Goal: Check status: Check status

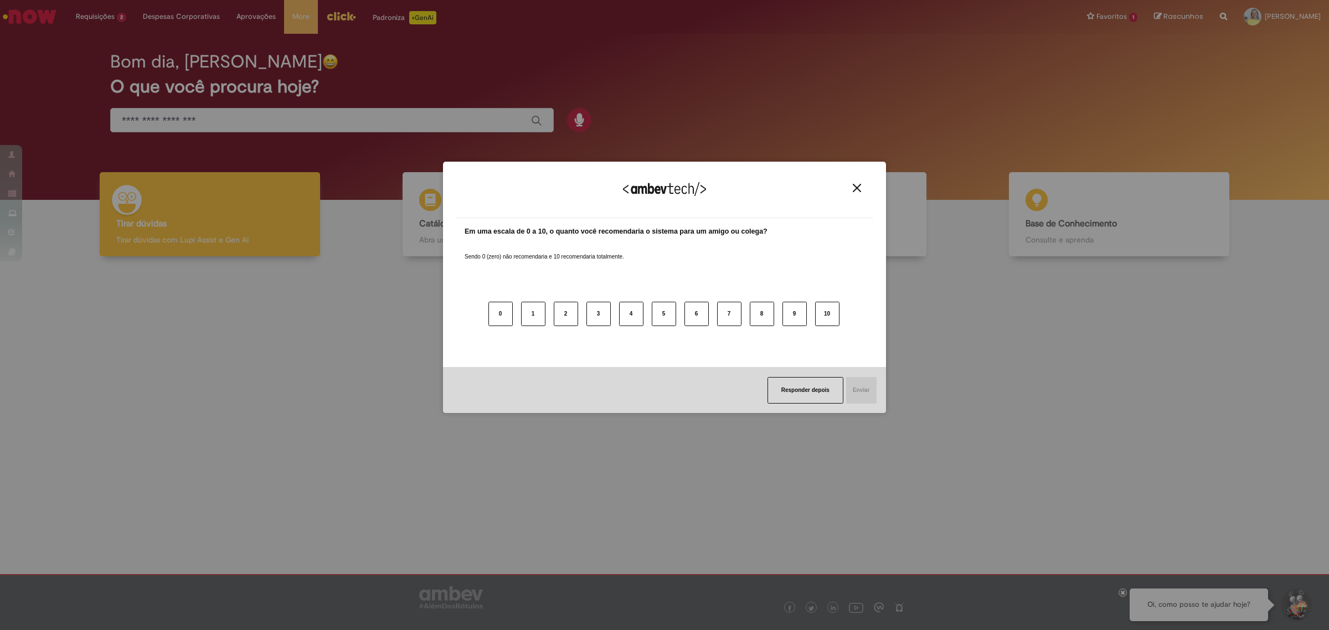
click at [850, 184] on button "Close" at bounding box center [856, 187] width 15 height 9
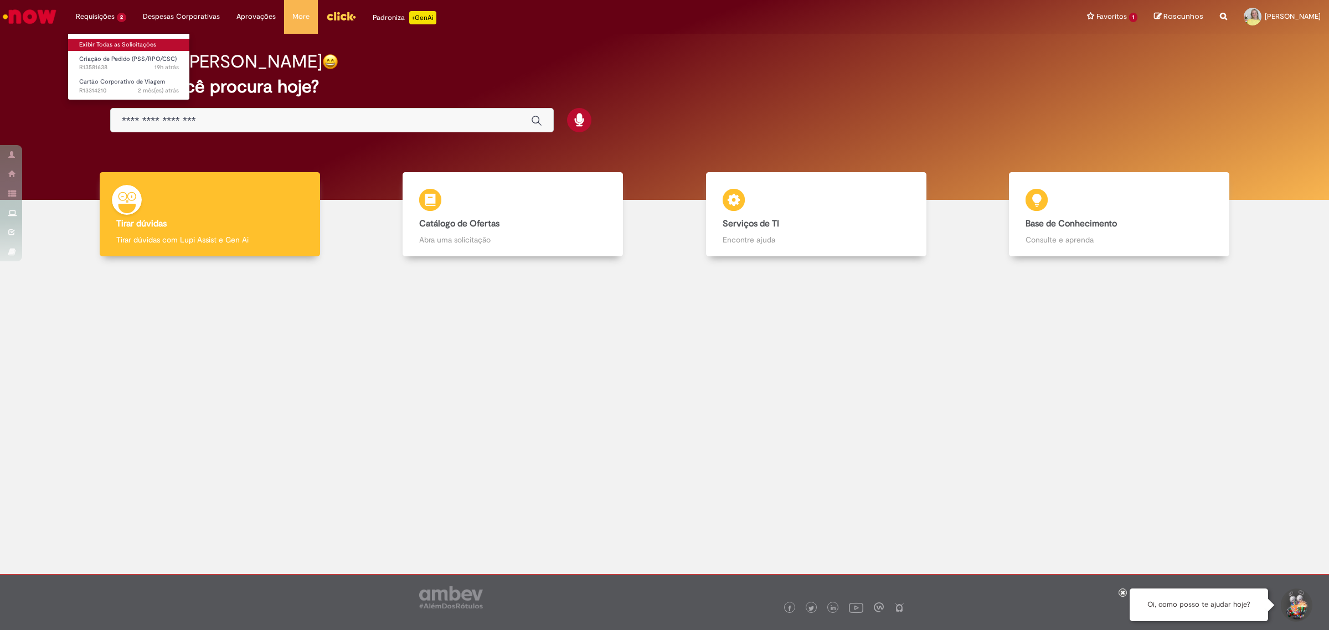
click at [104, 44] on link "Exibir Todas as Solicitações" at bounding box center [129, 45] width 122 height 12
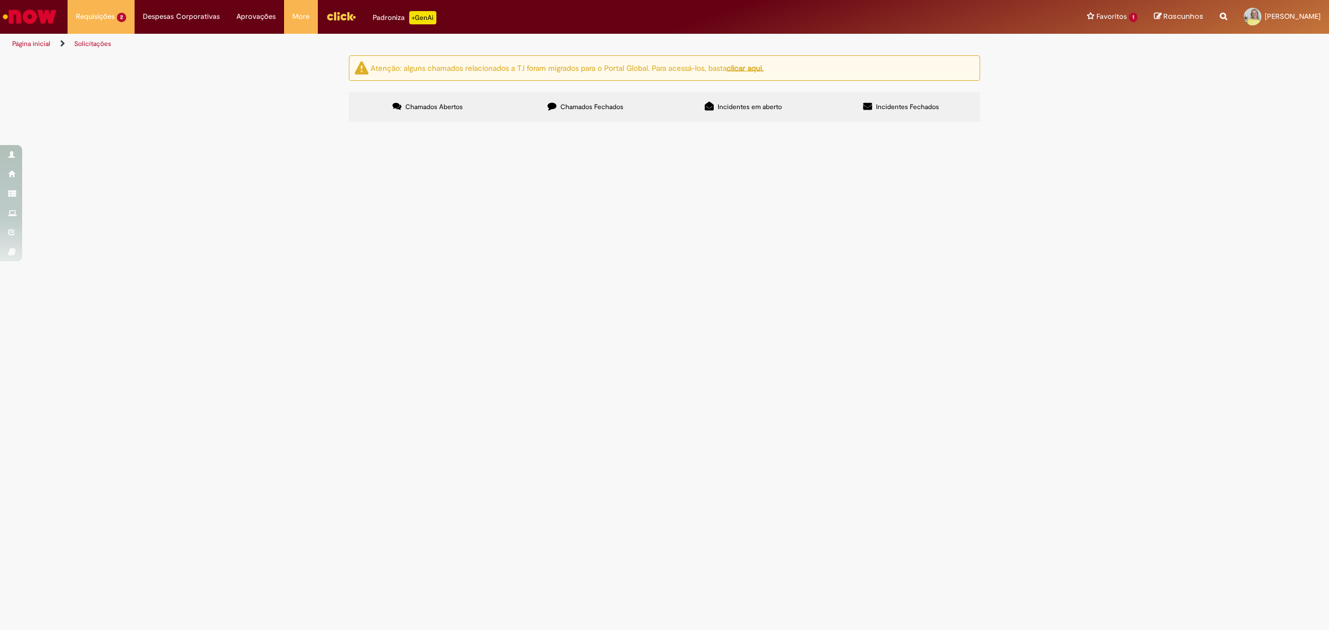
click at [0, 0] on span "Pagamento de serviço mandatório anual para o relatório de sustentabilidade Ambe…" at bounding box center [0, 0] width 0 height 0
click at [0, 0] on td "R13581638" at bounding box center [0, 0] width 0 height 0
click at [0, 0] on span "R13581638" at bounding box center [0, 0] width 0 height 0
click at [0, 0] on span "Criação de Pedido (PSS/RPO/CSC)" at bounding box center [0, 0] width 0 height 0
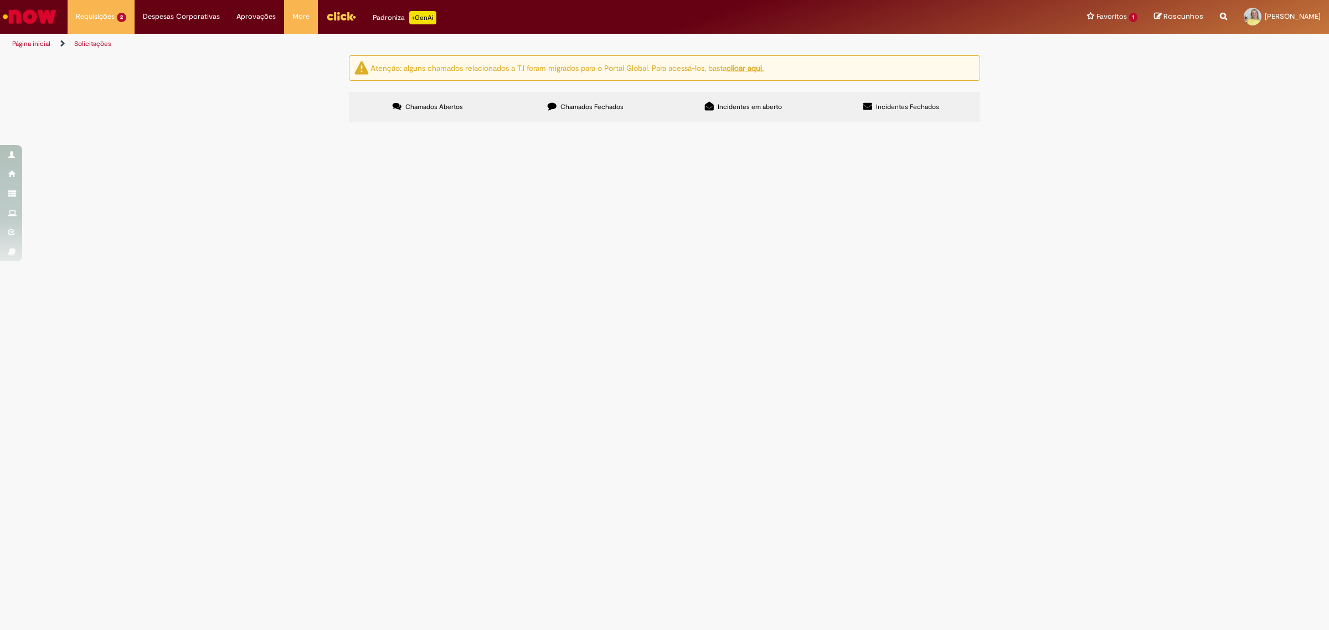
click at [0, 0] on span "Pagamento de serviço mandatório anual para o relatório de sustentabilidade Ambe…" at bounding box center [0, 0] width 0 height 0
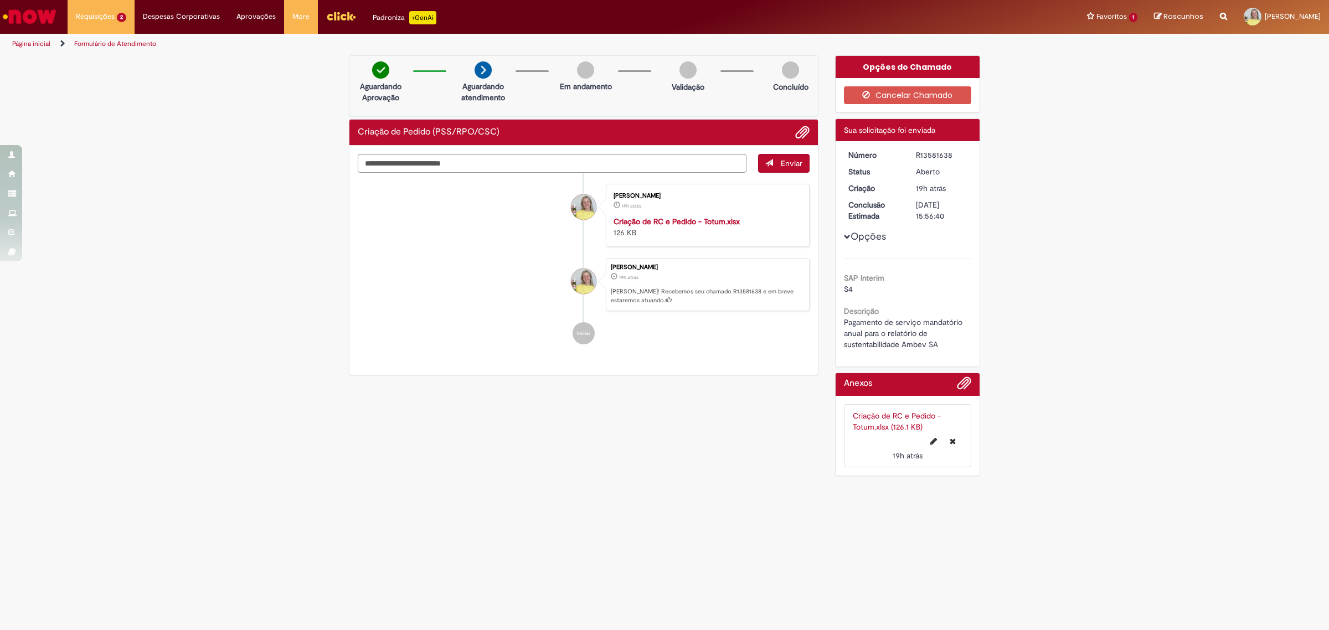
click at [551, 465] on div "Verificar Código de Barras Aguardando Aprovação Aguardando atendimento Em andam…" at bounding box center [664, 268] width 648 height 426
click at [536, 469] on div "Verificar Código de Barras Aguardando Aprovação Aguardando atendimento Em andam…" at bounding box center [664, 268] width 648 height 426
click at [1093, 208] on div "Verificar Código de Barras Aguardando Aprovação Aguardando atendimento Em andam…" at bounding box center [664, 268] width 1329 height 426
click at [1072, 332] on div "Verificar Código de Barras Aguardando Aprovação Aguardando atendimento Em andam…" at bounding box center [664, 268] width 1329 height 426
click at [1056, 210] on div "Verificar Código de Barras Aguardando Aprovação Aguardando atendimento Em andam…" at bounding box center [664, 268] width 1329 height 426
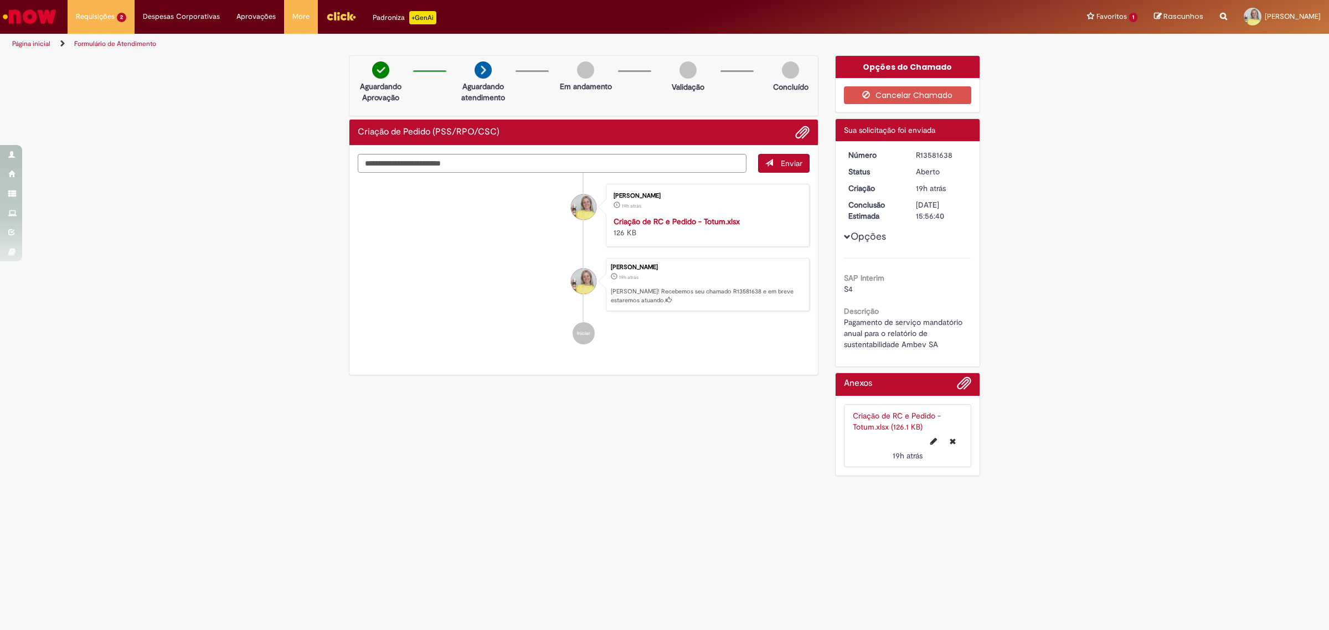
click at [920, 325] on span "Pagamento de serviço mandatório anual para o relatório de sustentabilidade Ambe…" at bounding box center [904, 333] width 121 height 32
click at [1108, 211] on div "Verificar Código de Barras Aguardando Aprovação Aguardando atendimento Em andam…" at bounding box center [664, 268] width 1329 height 426
